Goal: Register for event/course

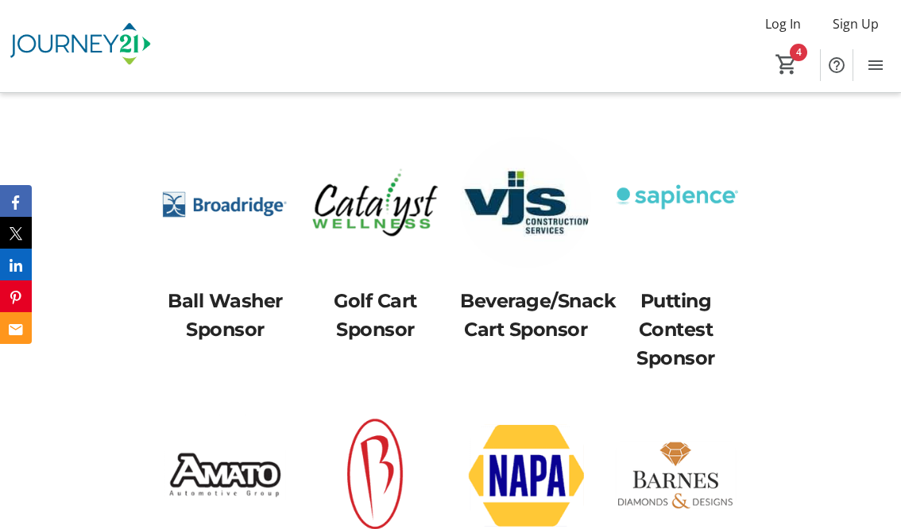
scroll to position [4152, 0]
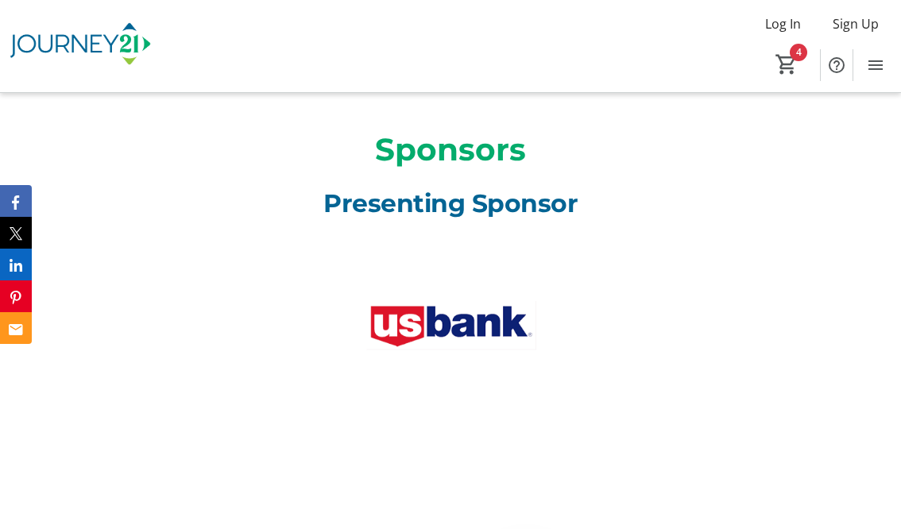
scroll to position [3756, 0]
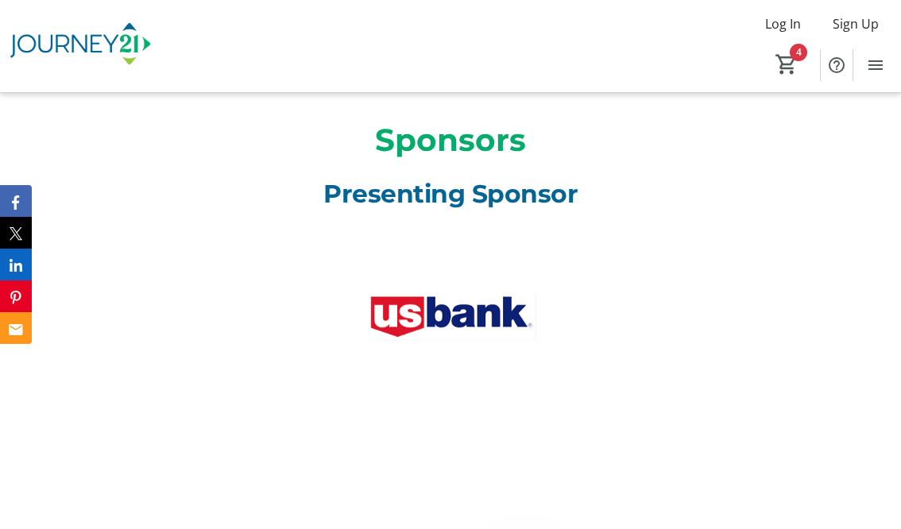
click at [212, 285] on div at bounding box center [450, 345] width 600 height 238
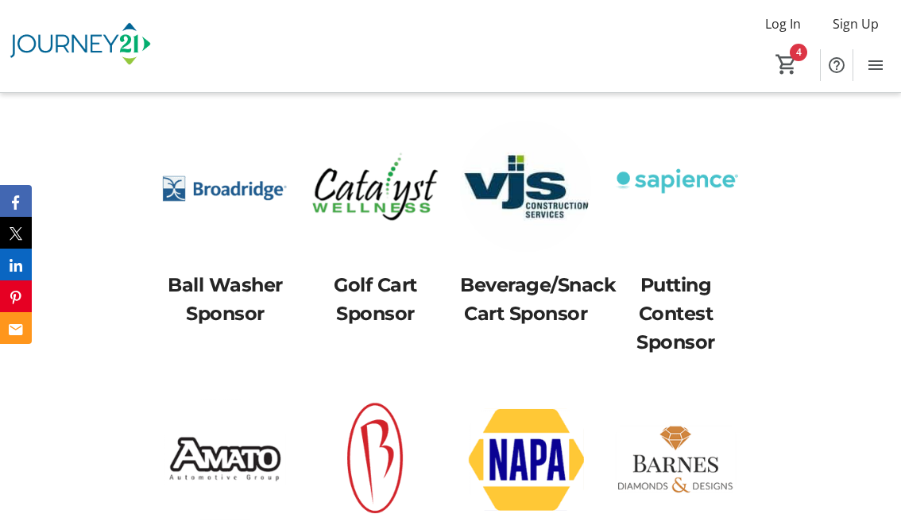
scroll to position [3965, 0]
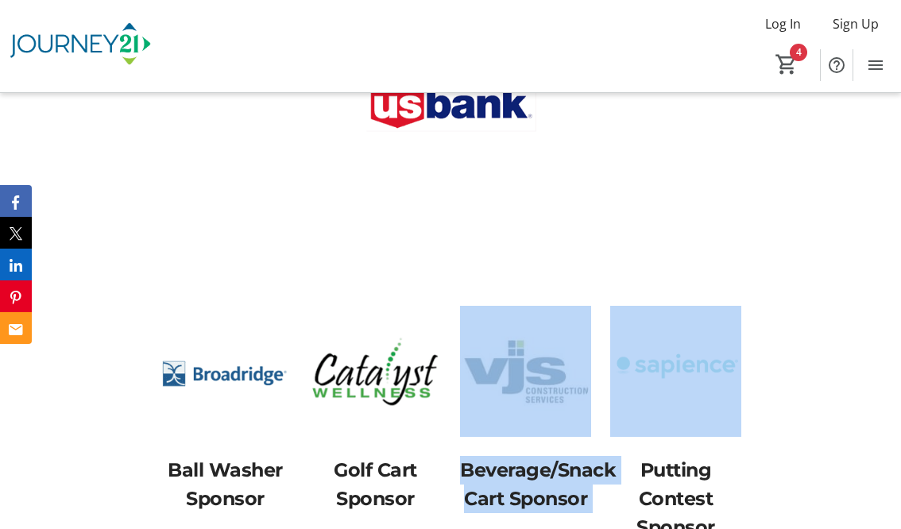
drag, startPoint x: 661, startPoint y: 251, endPoint x: 515, endPoint y: 349, distance: 176.4
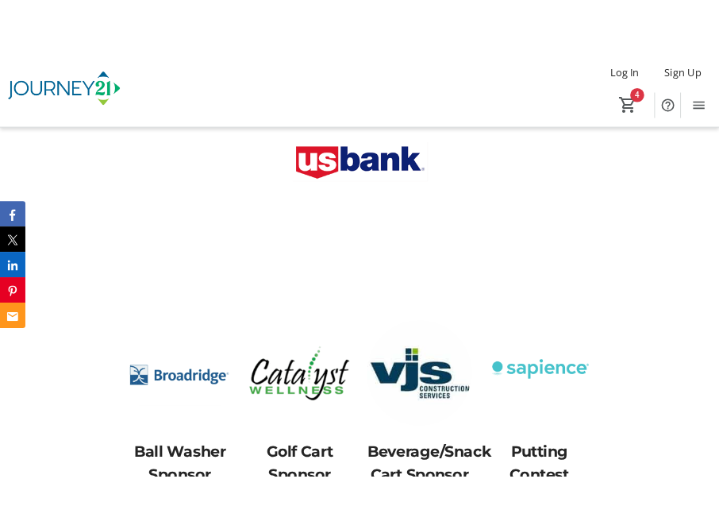
scroll to position [3950, 0]
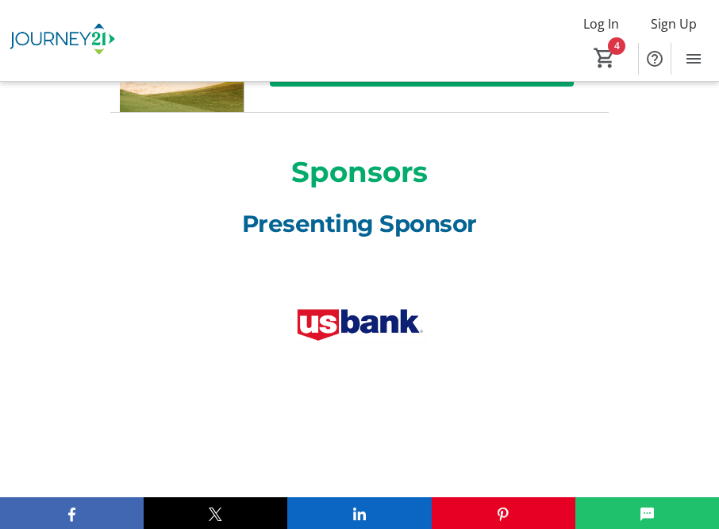
click at [133, 282] on div at bounding box center [360, 353] width 480 height 198
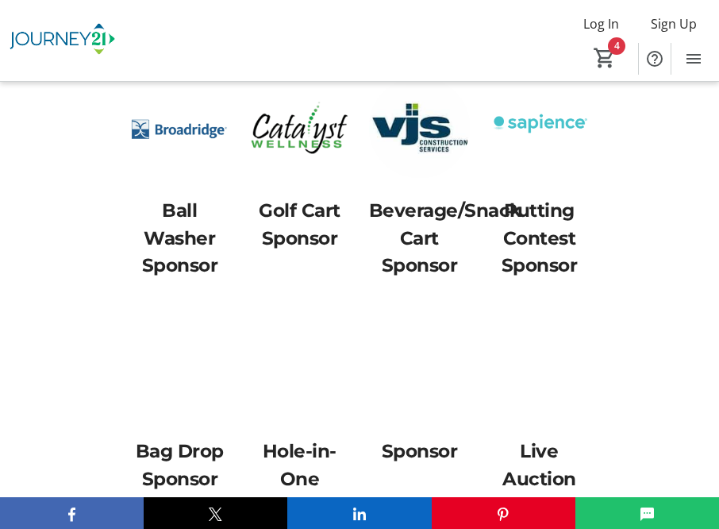
scroll to position [4239, 0]
